Goal: Task Accomplishment & Management: Use online tool/utility

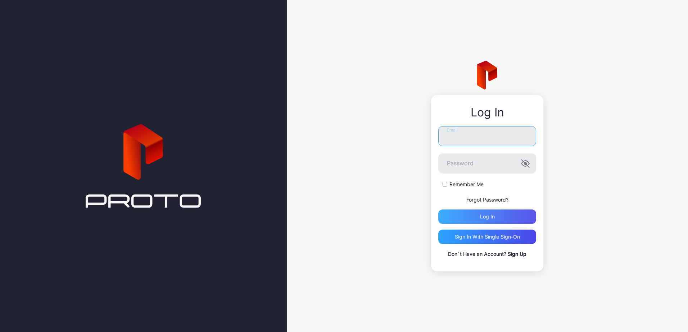
type input "**********"
click at [468, 212] on div "Log in" at bounding box center [487, 217] width 98 height 14
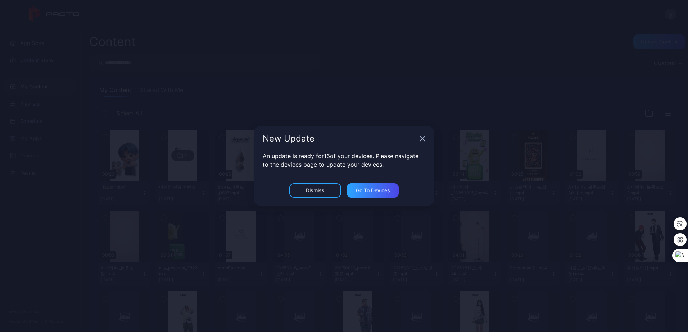
click at [421, 140] on icon "button" at bounding box center [423, 139] width 6 height 6
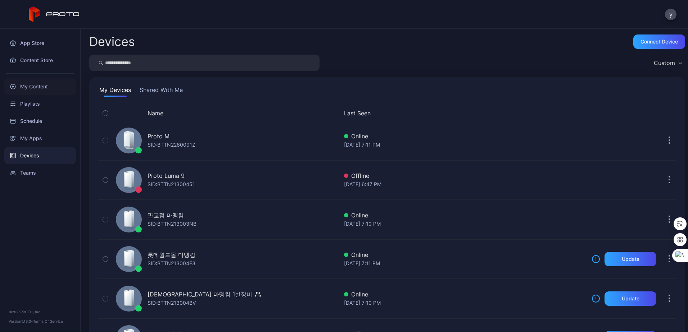
click at [49, 87] on div "My Content" at bounding box center [40, 86] width 72 height 17
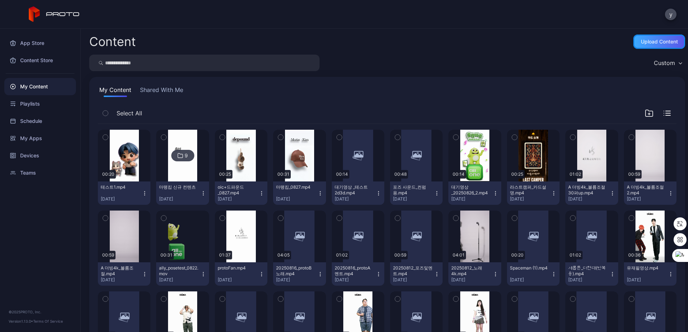
click at [659, 42] on div "Upload Content" at bounding box center [659, 42] width 37 height 6
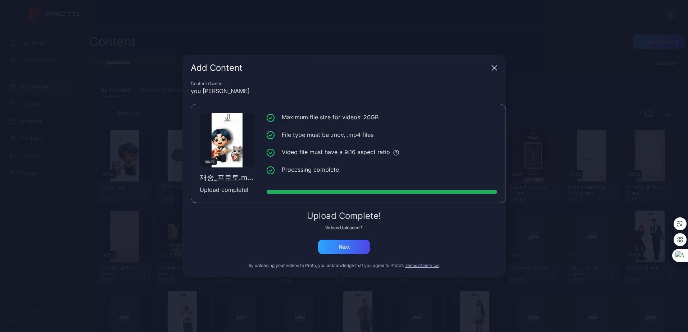
click at [495, 65] on icon "button" at bounding box center [495, 68] width 6 height 6
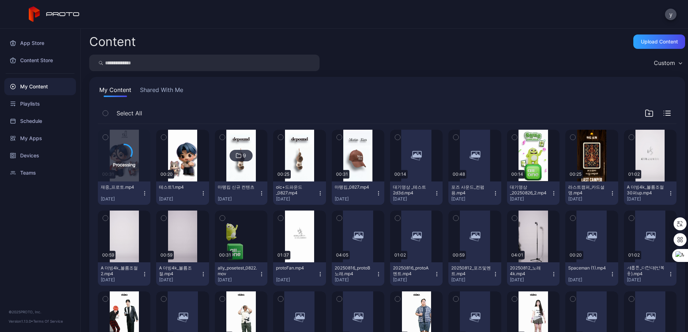
click at [441, 92] on div "My Content Shared With Me" at bounding box center [387, 92] width 579 height 12
click at [142, 193] on icon "button" at bounding box center [145, 194] width 6 height 6
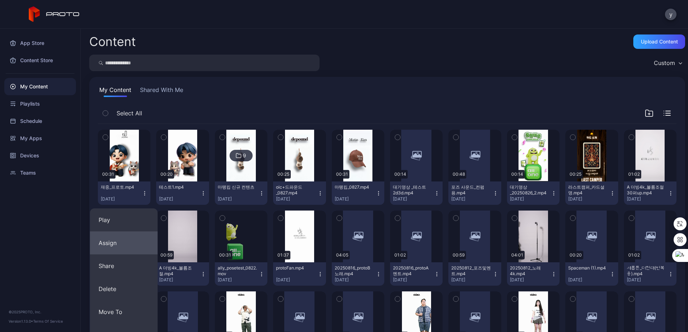
click at [137, 242] on button "Assign" at bounding box center [124, 243] width 68 height 23
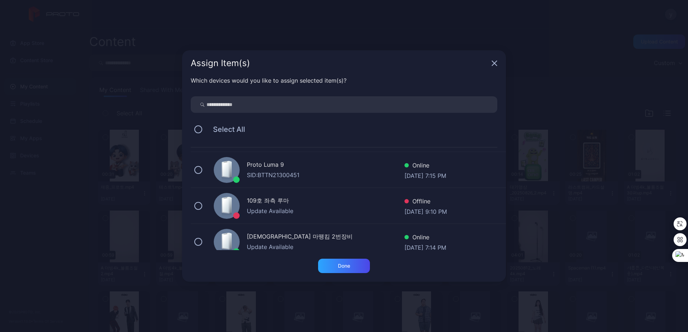
scroll to position [72, 0]
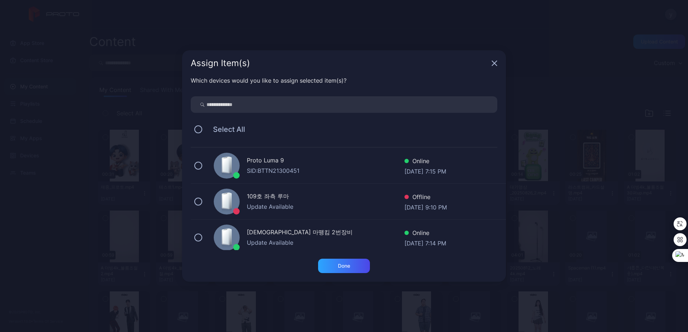
click at [305, 164] on div "Proto Luma 9" at bounding box center [326, 161] width 158 height 10
click at [347, 263] on div "Done" at bounding box center [344, 266] width 12 height 6
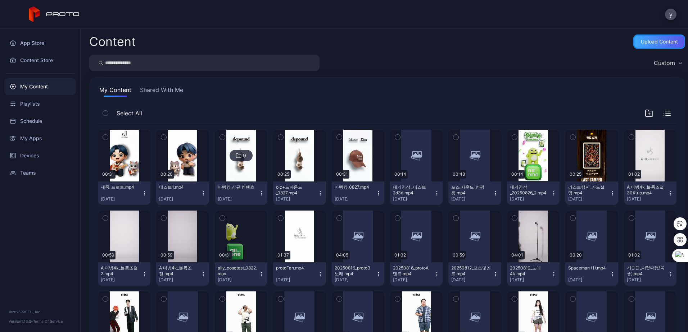
click at [655, 45] on div "Upload Content" at bounding box center [659, 42] width 52 height 14
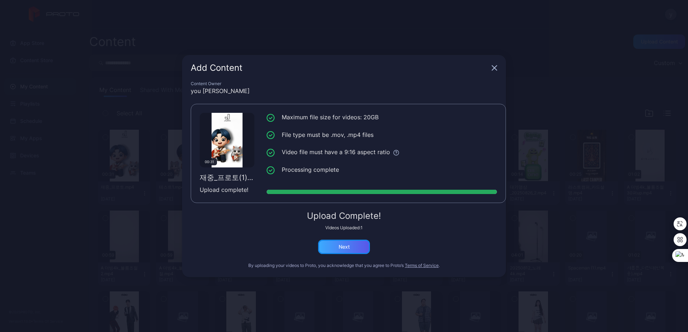
click at [360, 243] on div "Next" at bounding box center [344, 247] width 52 height 14
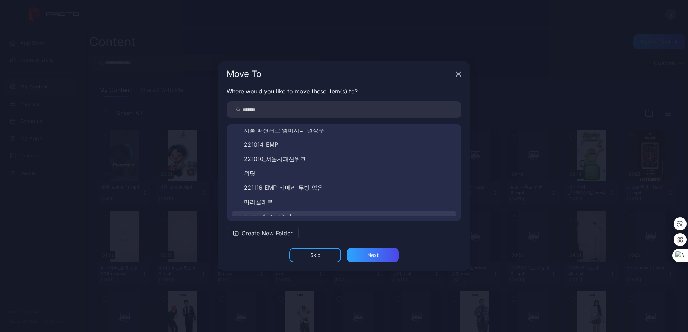
scroll to position [108, 0]
click at [370, 251] on div "Next" at bounding box center [373, 255] width 52 height 14
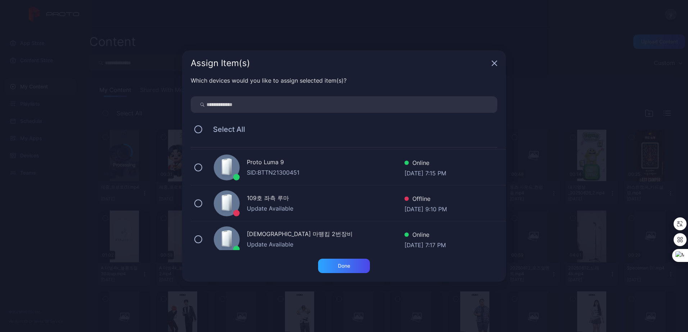
scroll to position [72, 0]
click at [306, 172] on div "SID: BTTN21300451" at bounding box center [326, 171] width 158 height 9
click at [363, 269] on div "Done" at bounding box center [344, 266] width 52 height 14
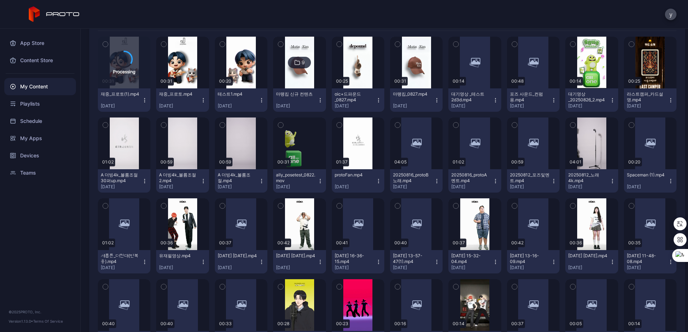
scroll to position [0, 0]
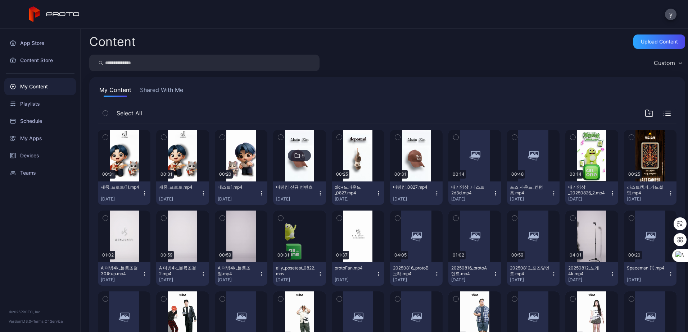
click at [355, 271] on div "protoFan.mp4 [DATE]" at bounding box center [355, 275] width 41 height 18
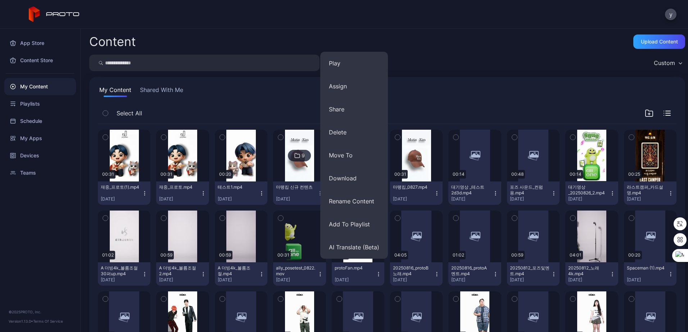
click at [355, 271] on div "protoFan.mp4 [DATE]" at bounding box center [355, 275] width 41 height 18
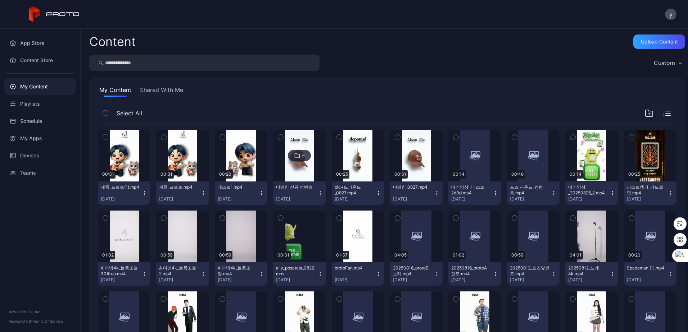
click at [332, 263] on button "protoFan.mp4 [DATE]" at bounding box center [358, 274] width 53 height 23
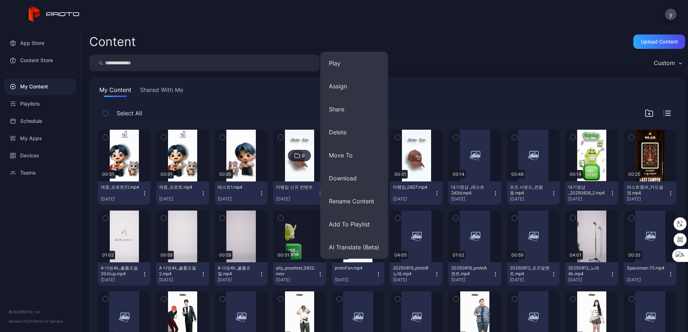
click at [332, 263] on button "protoFan.mp4 [DATE]" at bounding box center [358, 274] width 53 height 23
